Goal: Task Accomplishment & Management: Manage account settings

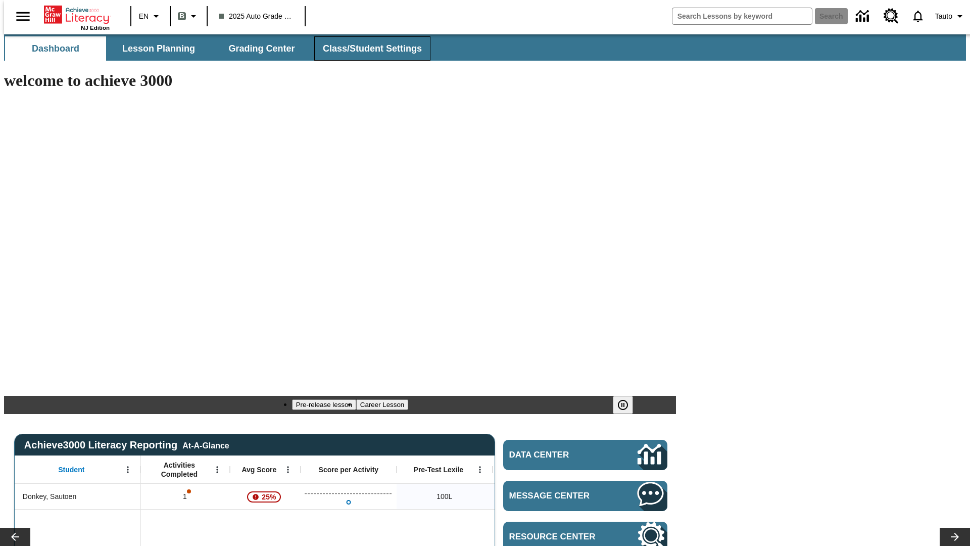
click at [367, 49] on span "Class/Student Settings" at bounding box center [372, 49] width 99 height 12
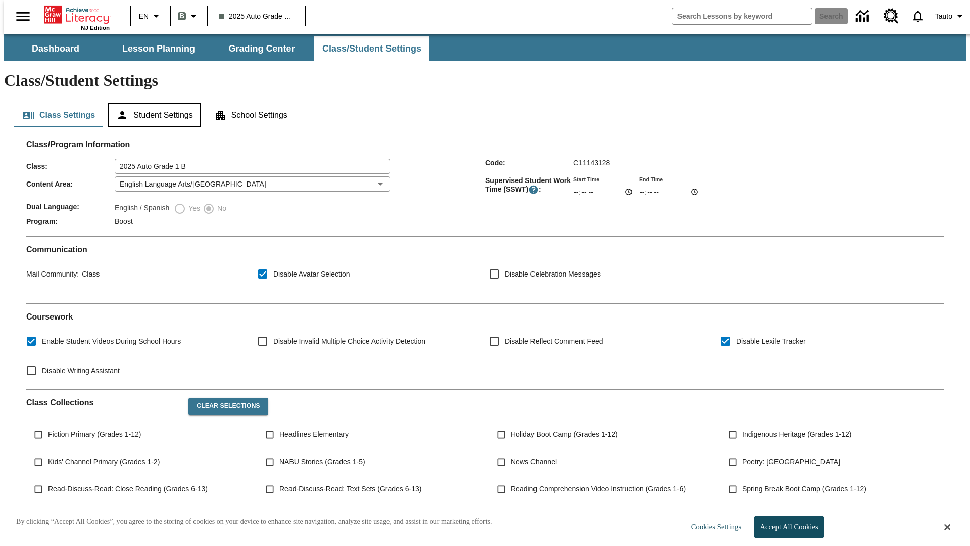
click at [152, 103] on button "Student Settings" at bounding box center [154, 115] width 92 height 24
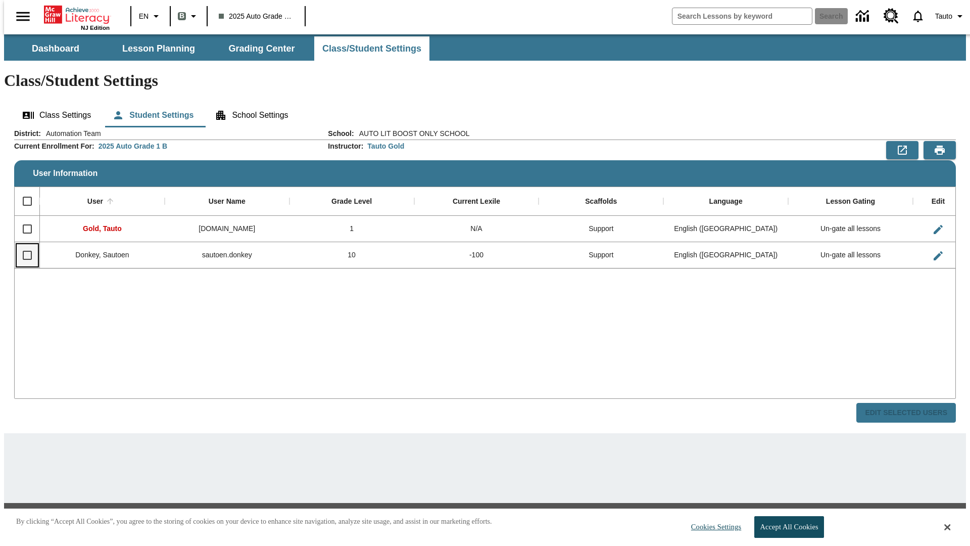
click at [23, 245] on input "Select row" at bounding box center [27, 255] width 21 height 21
checkbox input "true"
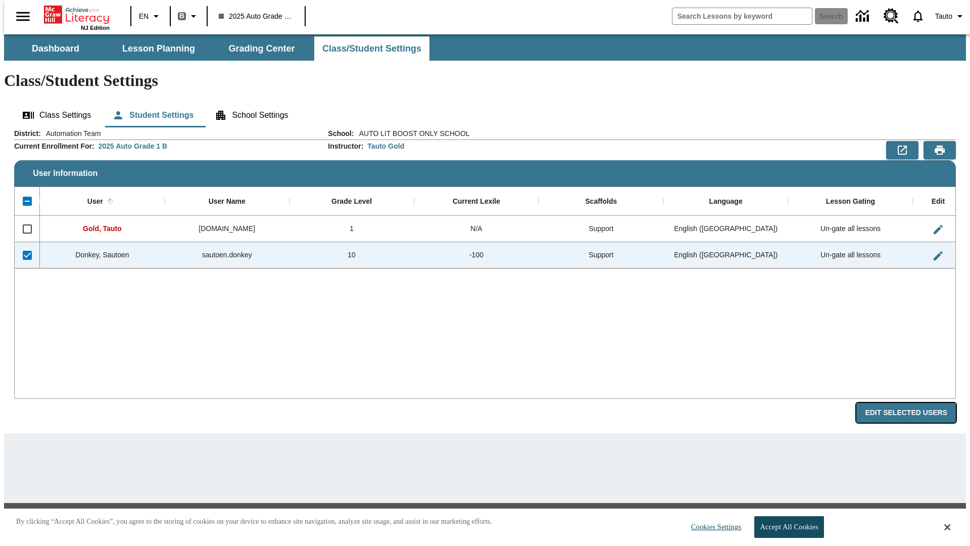
click at [914, 403] on button "Edit Selected Users" at bounding box center [906, 413] width 100 height 20
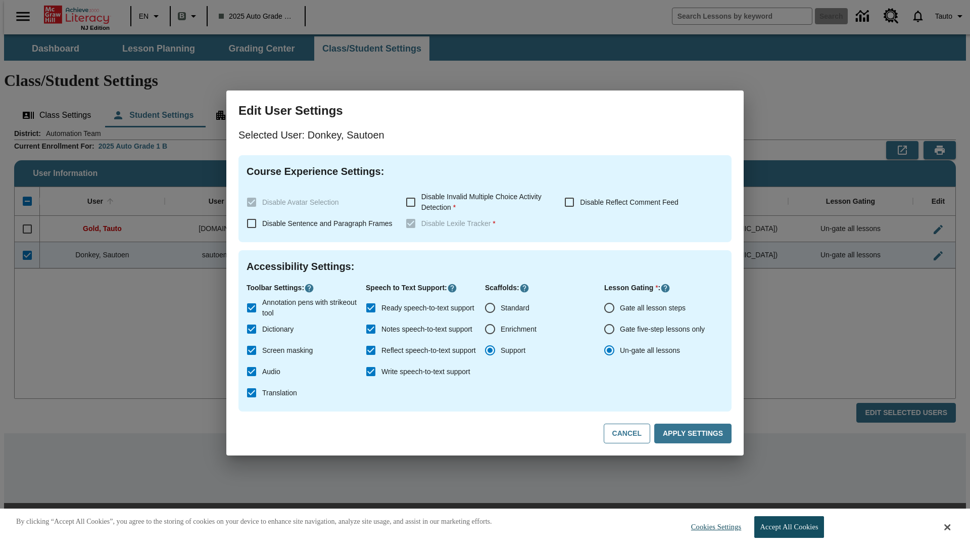
click at [609, 308] on input "Gate all lesson steps" at bounding box center [609, 307] width 21 height 21
radio input "true"
click at [695, 434] on button "Apply Settings" at bounding box center [692, 433] width 77 height 20
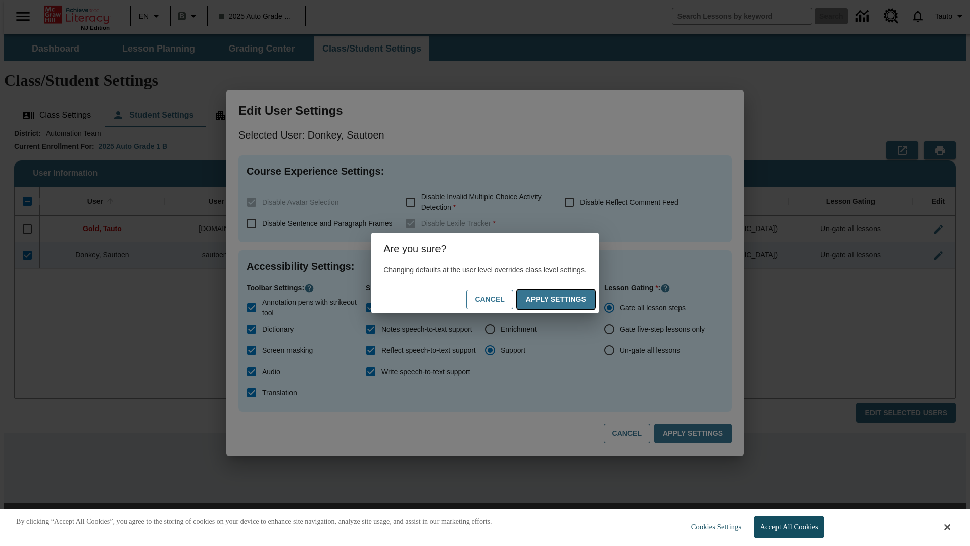
click at [566, 299] on button "Apply Settings" at bounding box center [555, 300] width 77 height 20
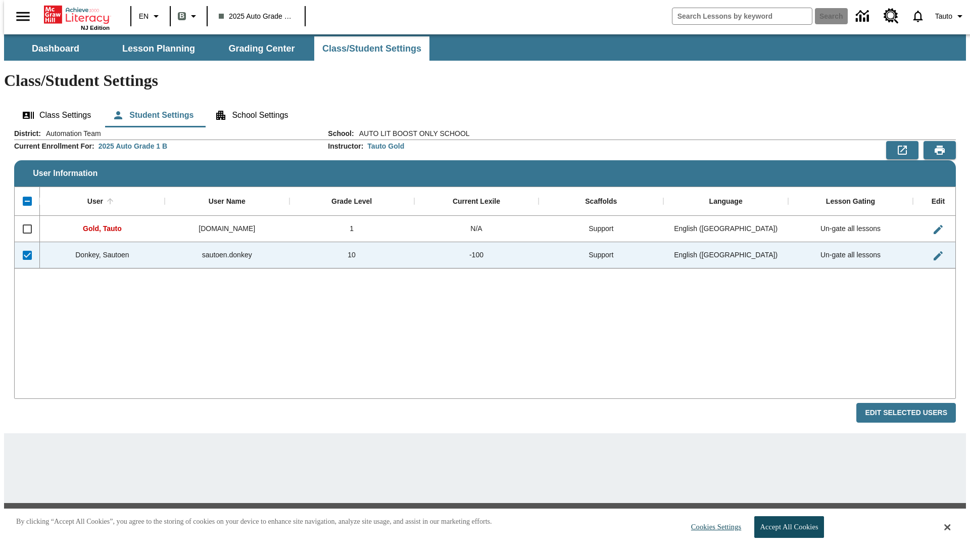
checkbox input "false"
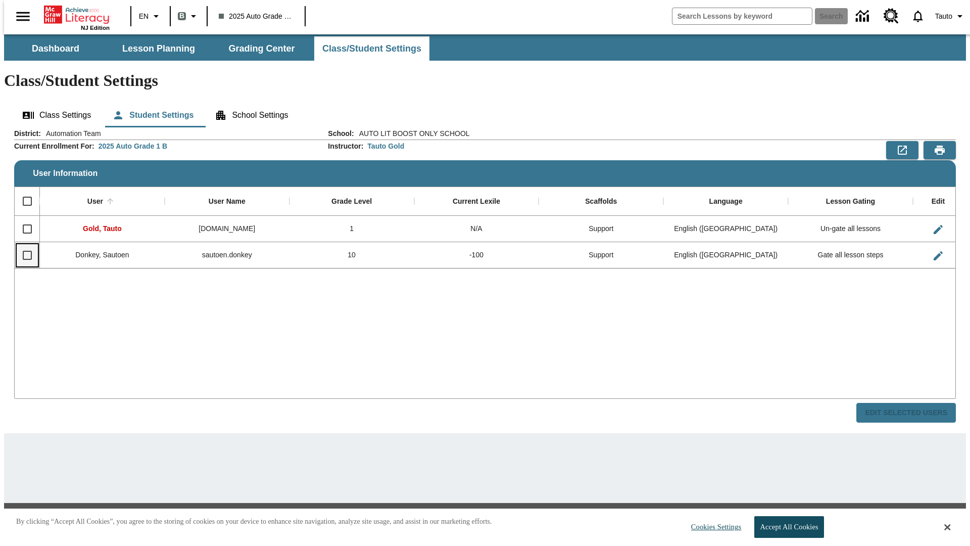
click at [23, 245] on input "Select row" at bounding box center [27, 255] width 21 height 21
checkbox input "true"
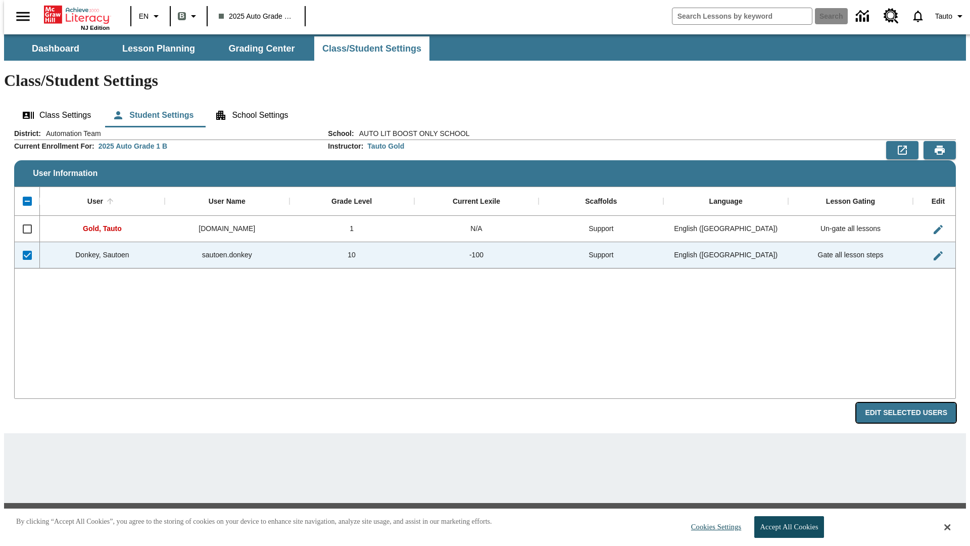
click at [914, 403] on button "Edit Selected Users" at bounding box center [906, 413] width 100 height 20
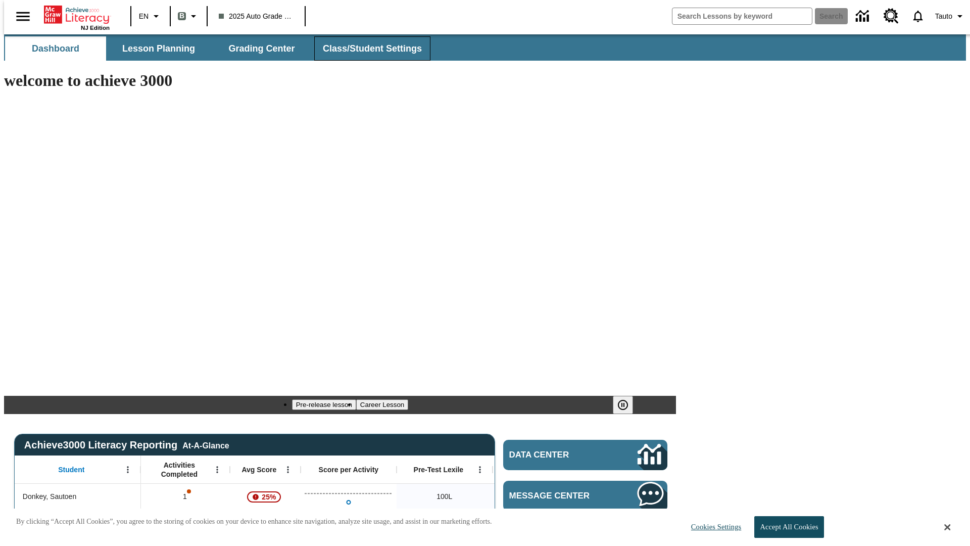
click at [367, 49] on span "Class/Student Settings" at bounding box center [372, 49] width 99 height 12
